Goal: Transaction & Acquisition: Subscribe to service/newsletter

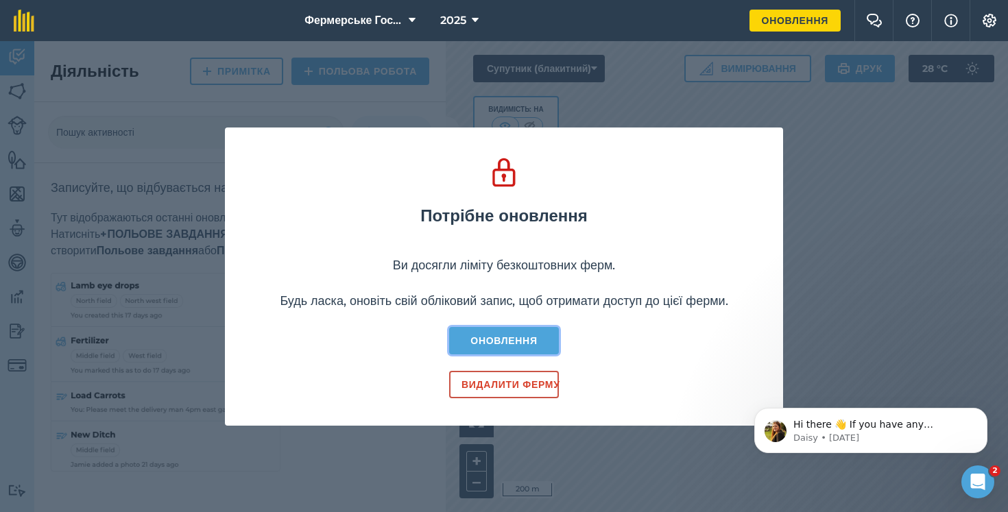
click at [489, 341] on link "Оновлення" at bounding box center [504, 340] width 110 height 27
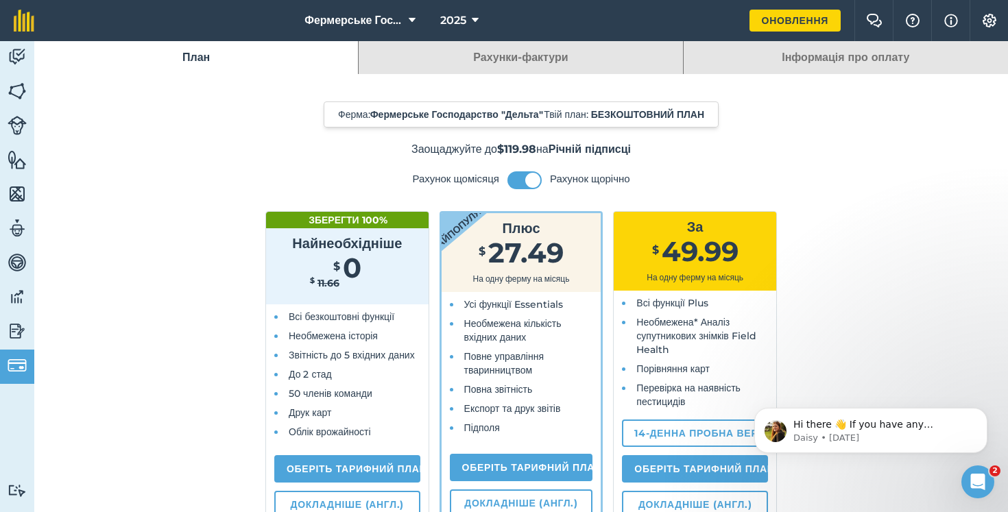
click at [351, 342] on span "Необмежена історія" at bounding box center [333, 336] width 89 height 12
click at [19, 59] on img at bounding box center [17, 57] width 19 height 21
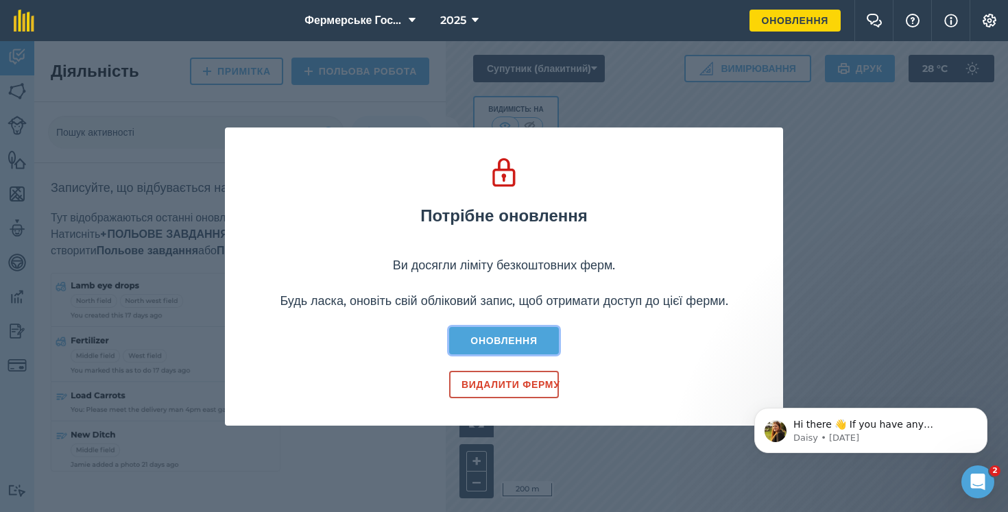
click at [503, 349] on link "Оновлення" at bounding box center [504, 340] width 110 height 27
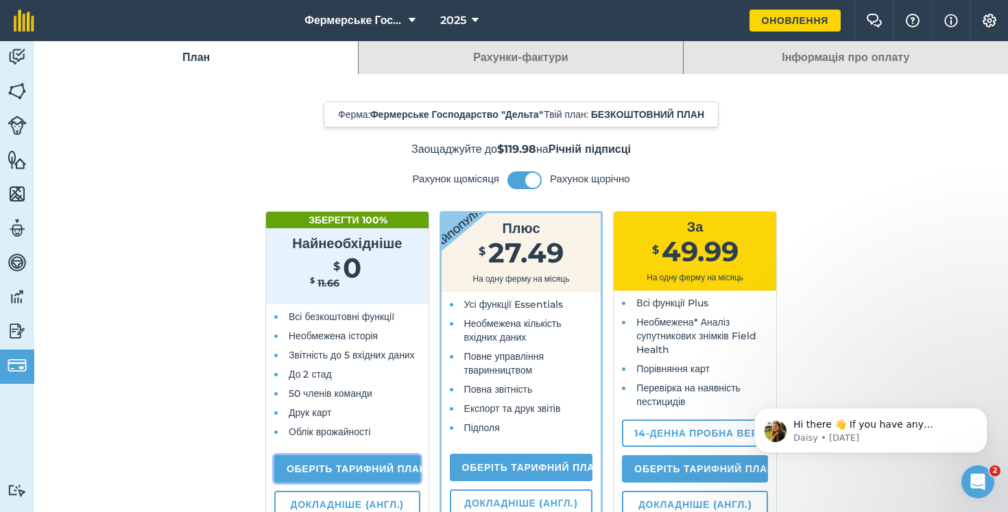
click at [337, 483] on link "Оберіть тарифний план" at bounding box center [347, 468] width 146 height 27
select select "UA"
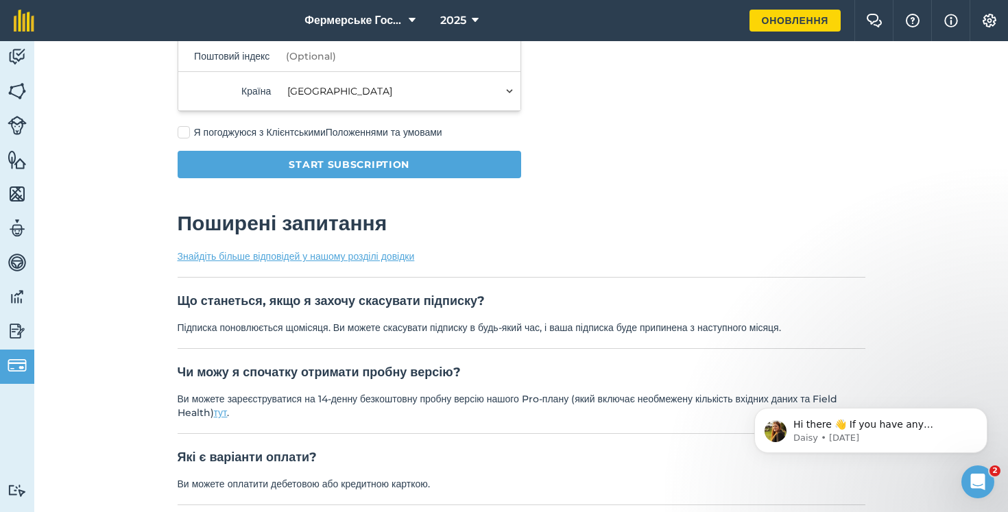
scroll to position [291, 0]
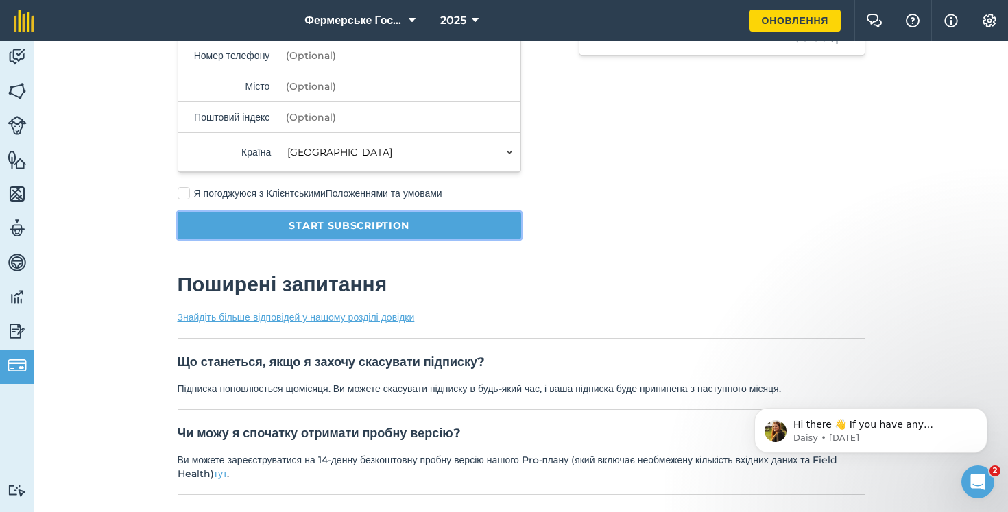
click at [289, 224] on button "Start subscription" at bounding box center [350, 225] width 344 height 27
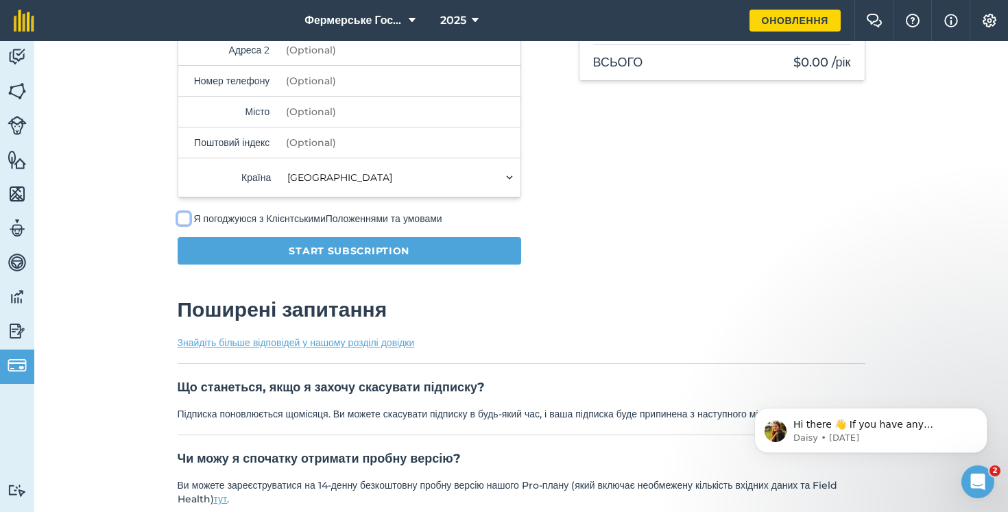
scroll to position [235, 0]
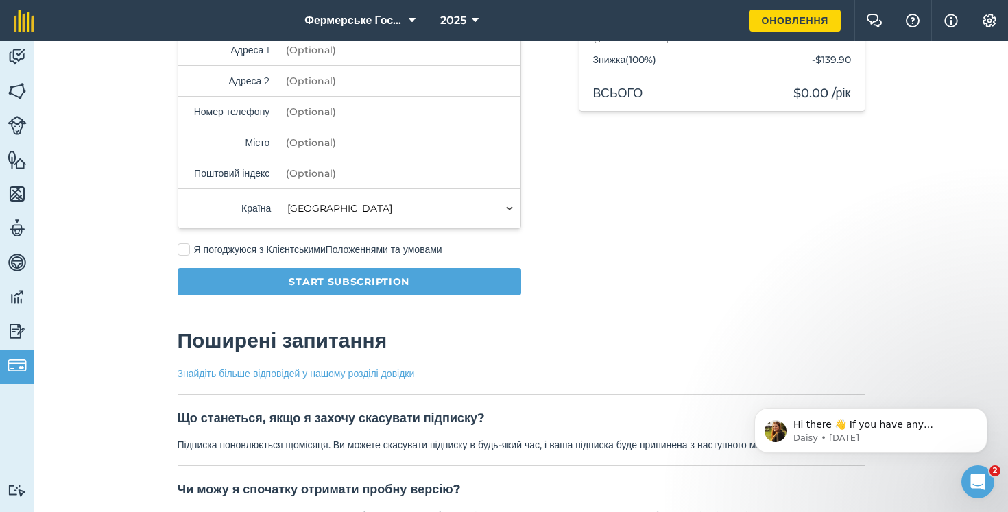
click at [186, 247] on label "Я погоджуюся з Клієнтськими Положеннями та умовами" at bounding box center [350, 250] width 344 height 14
click at [186, 478] on input "Я погоджуюся з Клієнтськими Положеннями та умовами" at bounding box center [182, 482] width 9 height 9
checkbox input "true"
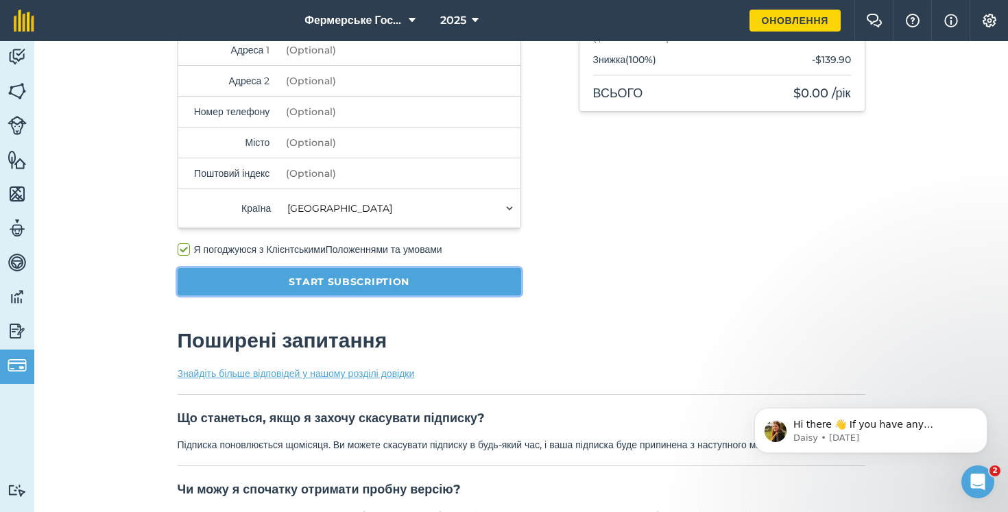
click at [319, 279] on button "Start subscription" at bounding box center [350, 281] width 344 height 27
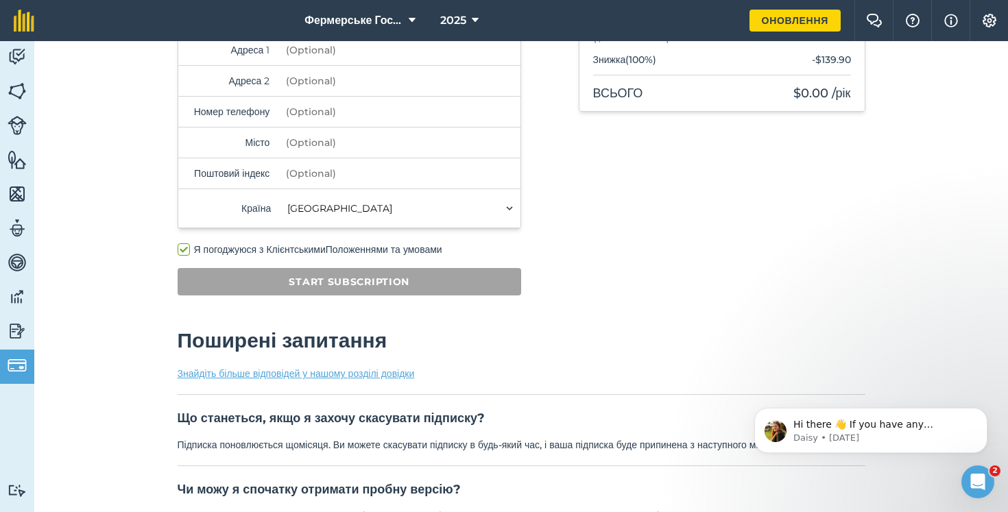
scroll to position [41, 0]
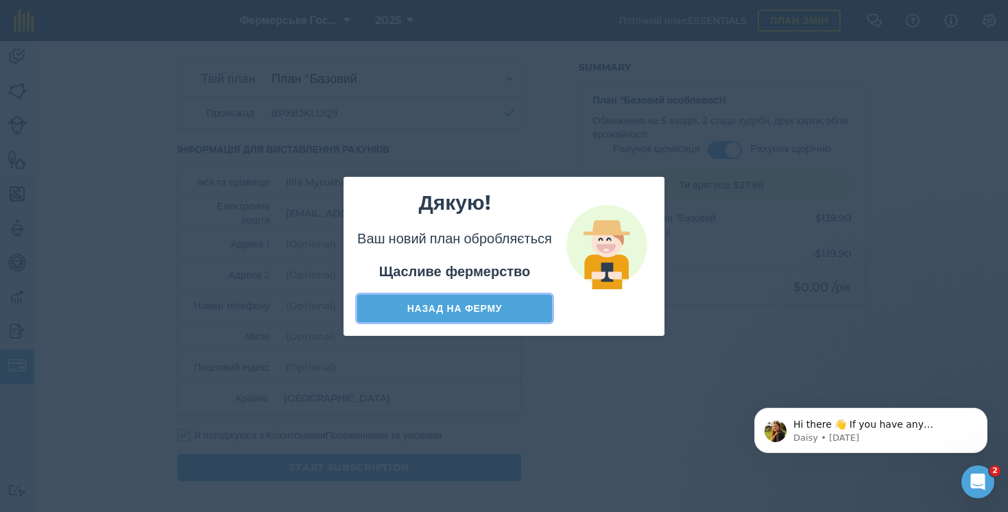
click at [470, 303] on link "Назад на ферму" at bounding box center [454, 308] width 195 height 27
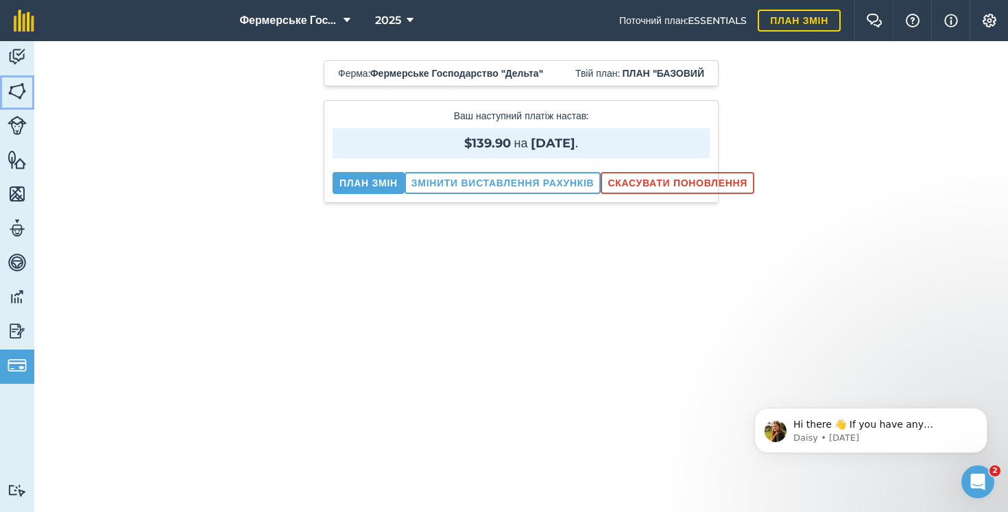
click at [15, 90] on img at bounding box center [17, 91] width 19 height 21
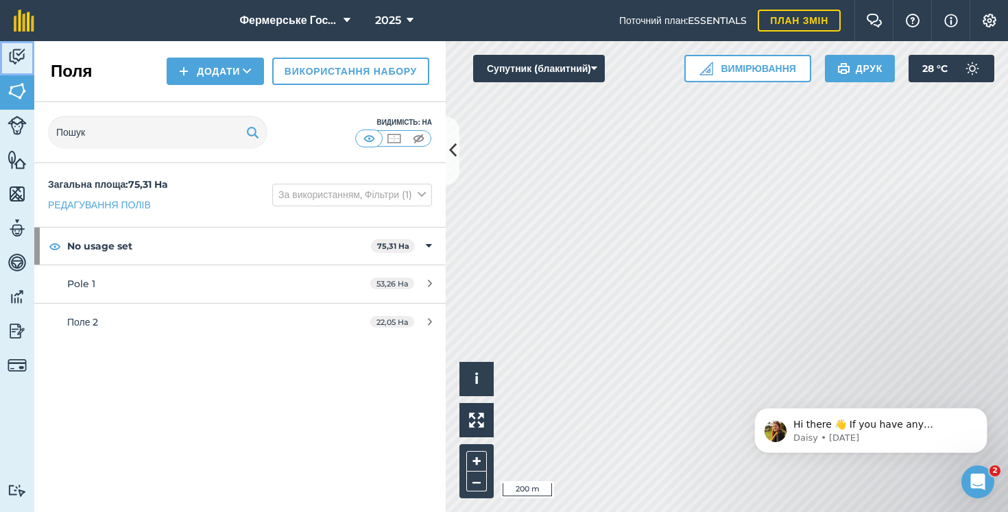
click at [19, 53] on img at bounding box center [17, 57] width 19 height 21
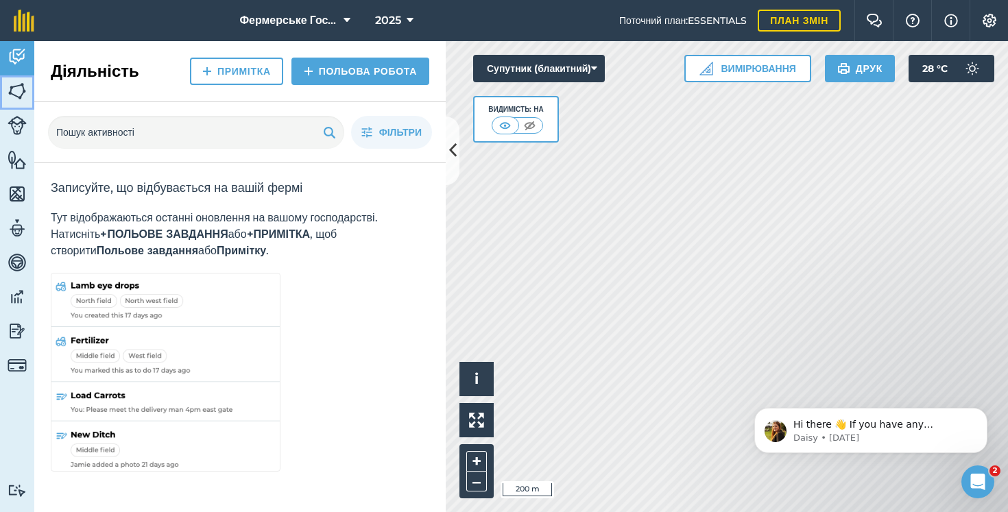
click at [19, 90] on img at bounding box center [17, 91] width 19 height 21
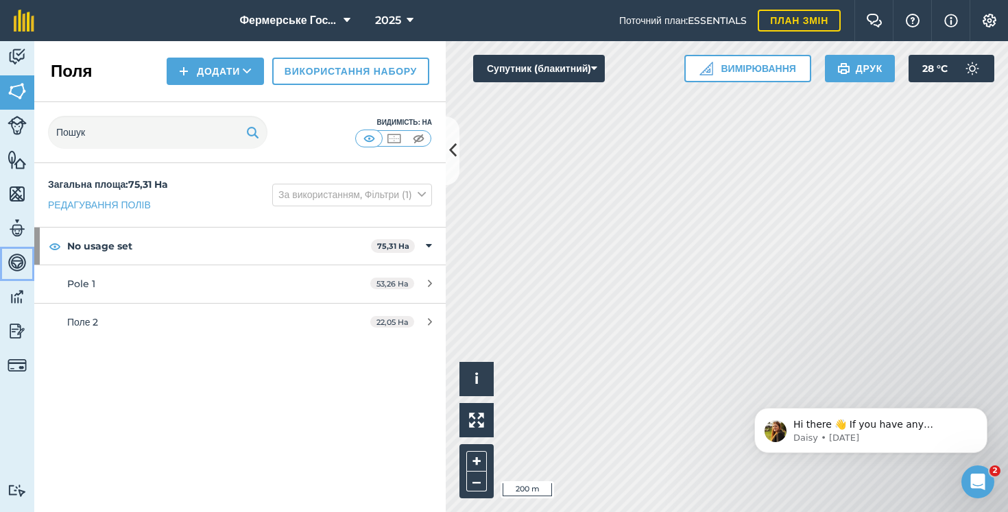
click at [16, 265] on img at bounding box center [17, 262] width 19 height 21
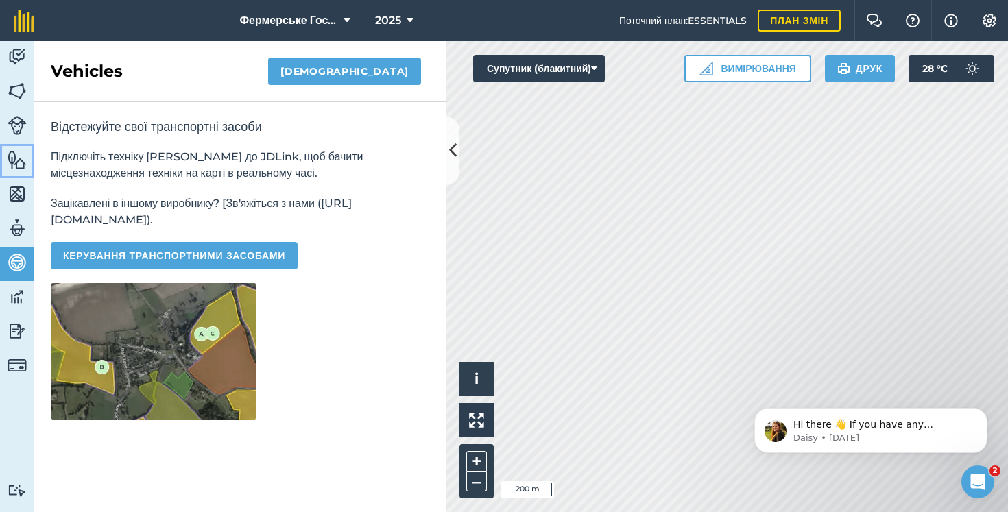
click at [15, 162] on img at bounding box center [17, 159] width 19 height 21
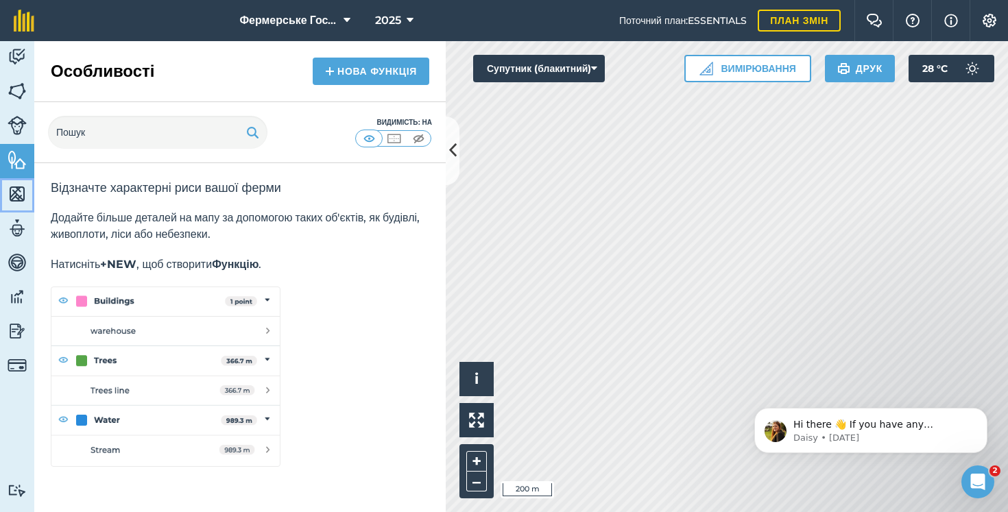
click at [19, 200] on img at bounding box center [17, 194] width 19 height 21
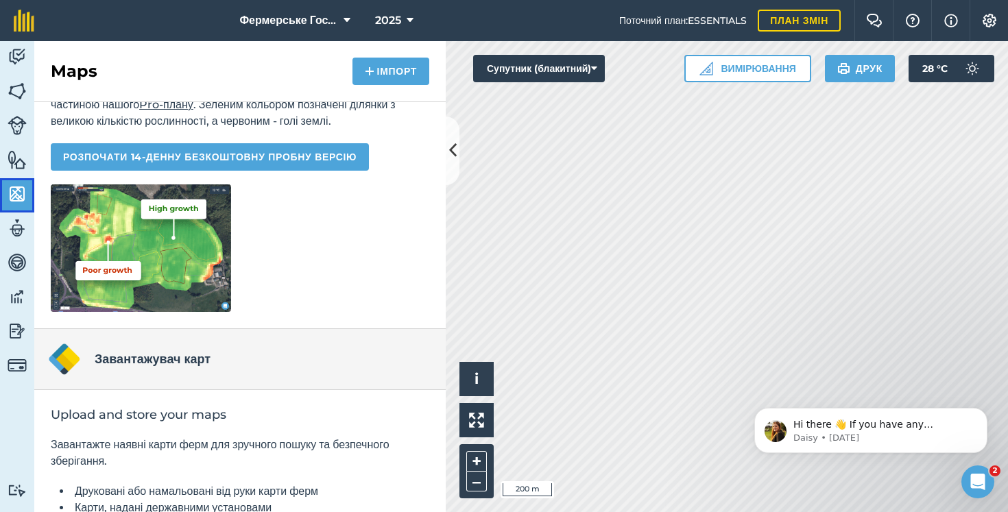
scroll to position [134, 0]
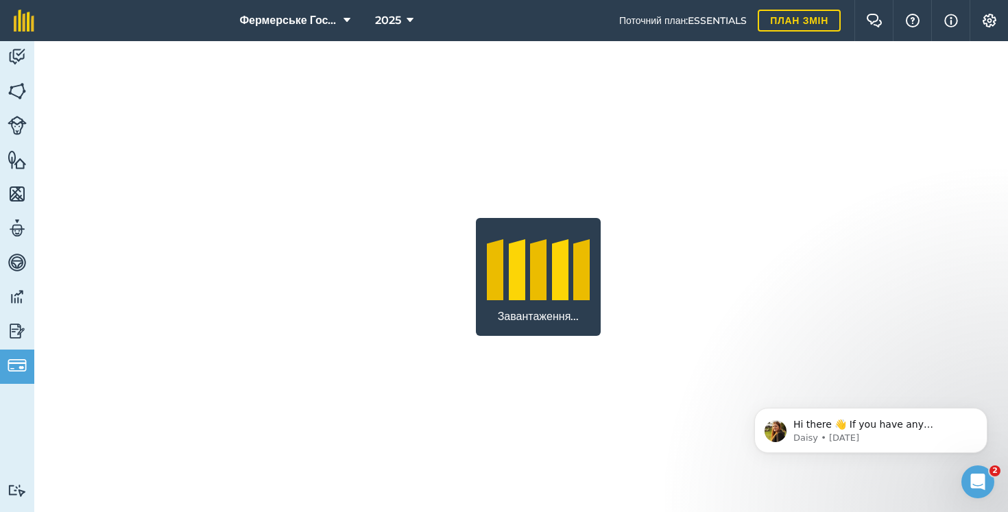
select select "c333f8ae-3c08-4337-b93a-84218057e287"
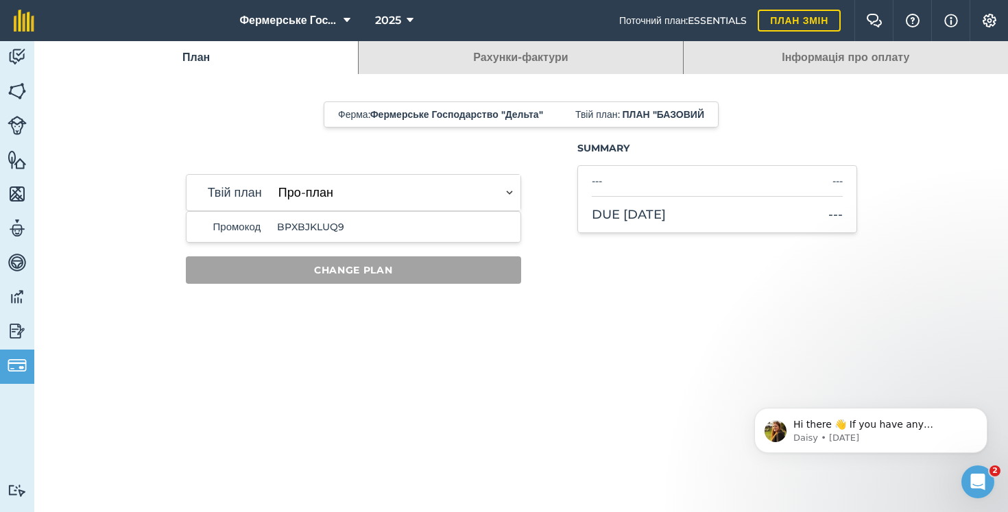
select select "c333f8ae-3c08-4337-b93a-84218057e287"
